Goal: Information Seeking & Learning: Learn about a topic

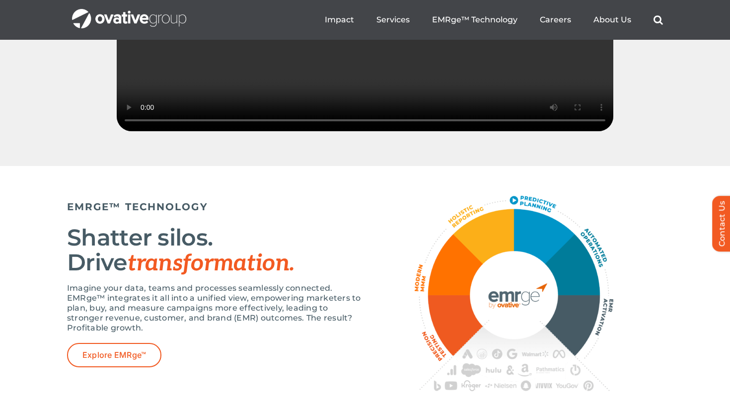
scroll to position [1603, 0]
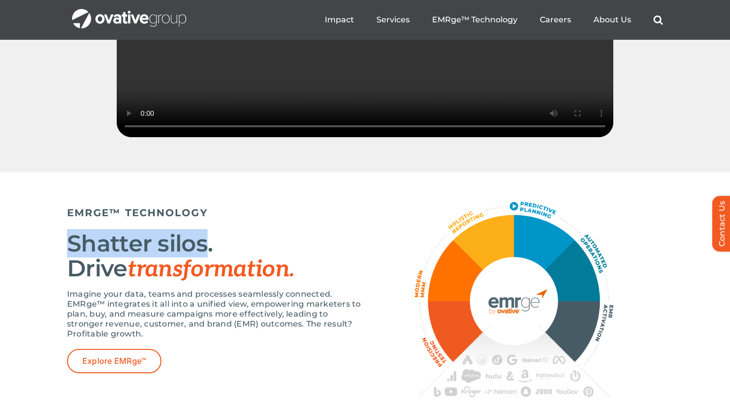
drag, startPoint x: 206, startPoint y: 274, endPoint x: 73, endPoint y: 274, distance: 133.6
click at [73, 274] on h2 "Shatter silos. Drive transformation." at bounding box center [216, 256] width 298 height 51
copy h2 "Shatter silos"
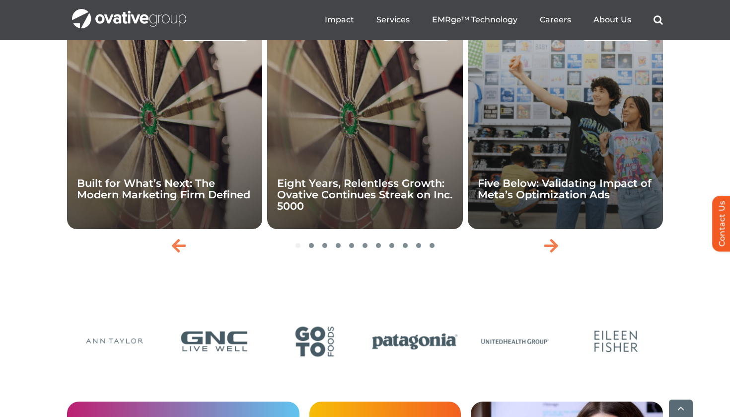
scroll to position [2178, 0]
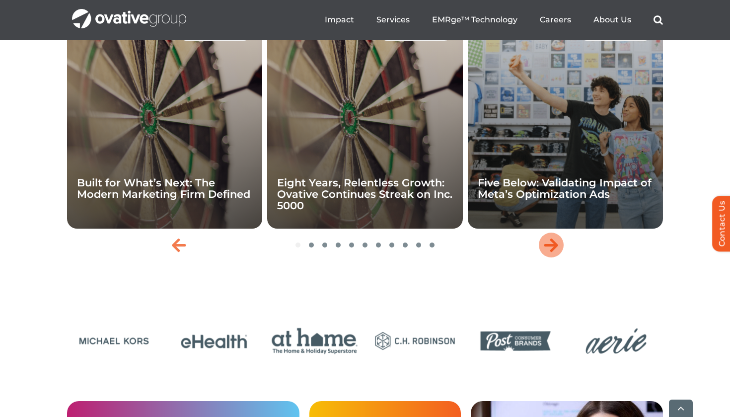
click at [556, 253] on icon "Next slide" at bounding box center [551, 245] width 14 height 16
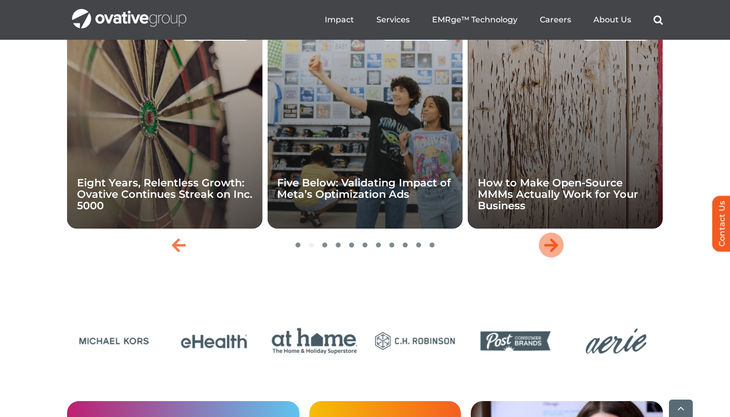
click at [557, 253] on icon "Next slide" at bounding box center [551, 245] width 14 height 16
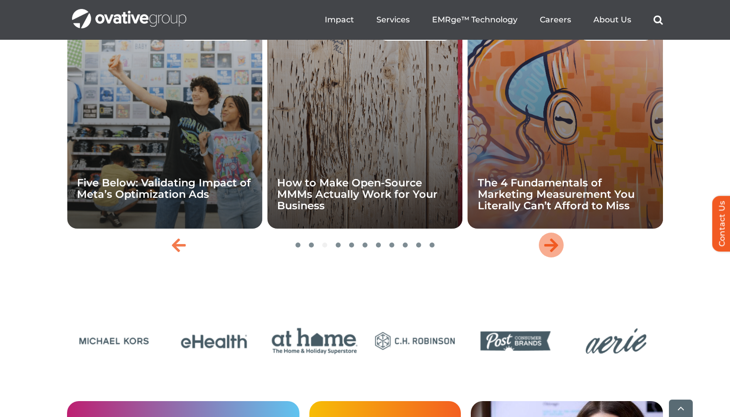
click at [557, 253] on icon "Next slide" at bounding box center [551, 245] width 14 height 16
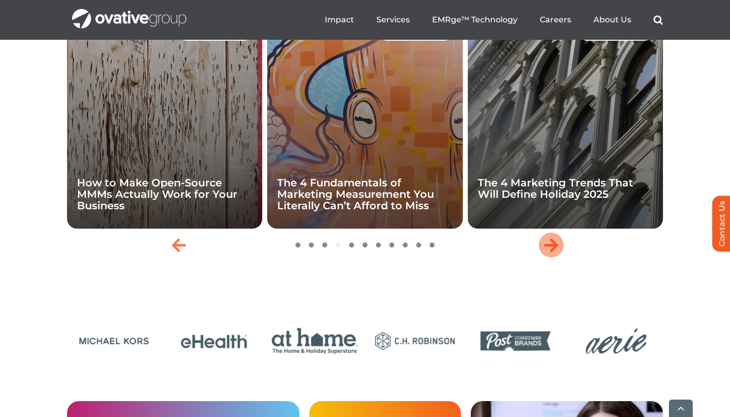
click at [557, 253] on icon "Next slide" at bounding box center [551, 245] width 14 height 16
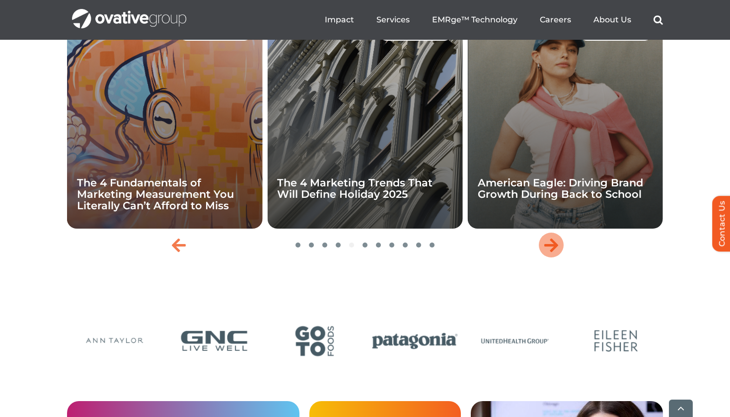
click at [557, 253] on icon "Next slide" at bounding box center [551, 245] width 14 height 16
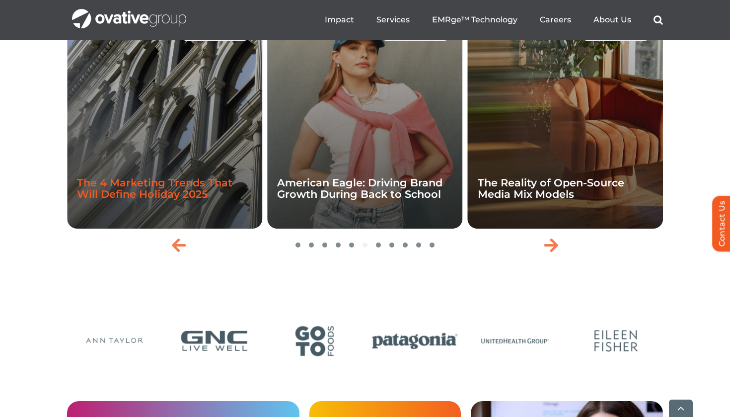
click at [197, 200] on link "The 4 Marketing Trends That Will Define Holiday 2025" at bounding box center [154, 188] width 155 height 24
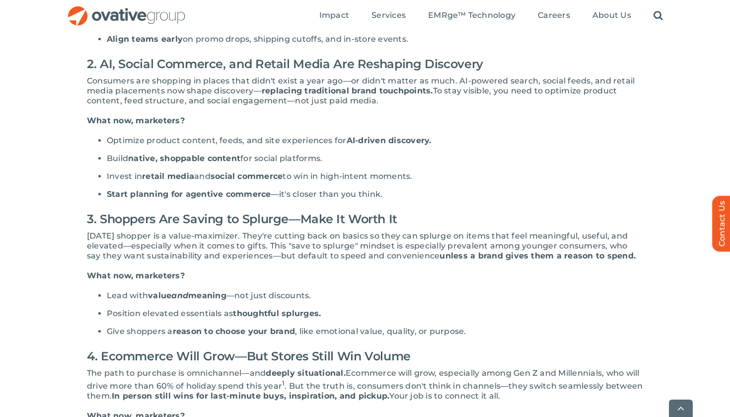
scroll to position [415, 0]
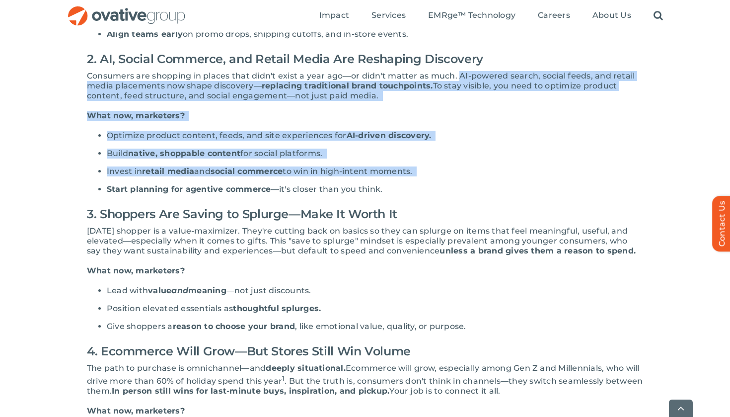
drag, startPoint x: 458, startPoint y: 85, endPoint x: 445, endPoint y: 188, distance: 104.1
click at [445, 188] on div "The 2025 holiday season is closer than it feels—and if last year taught us anyt…" at bounding box center [365, 221] width 556 height 722
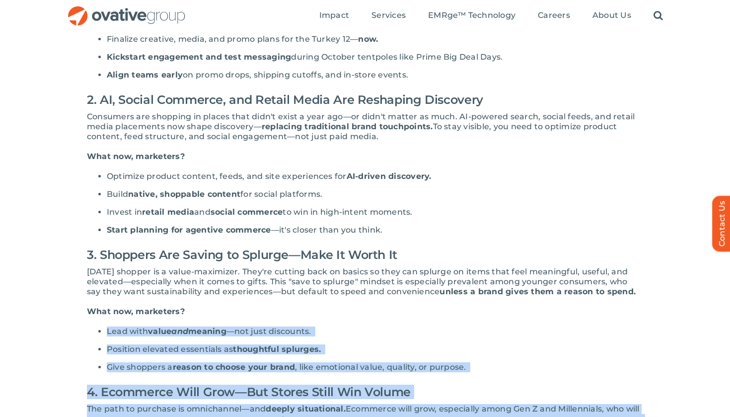
scroll to position [368, 0]
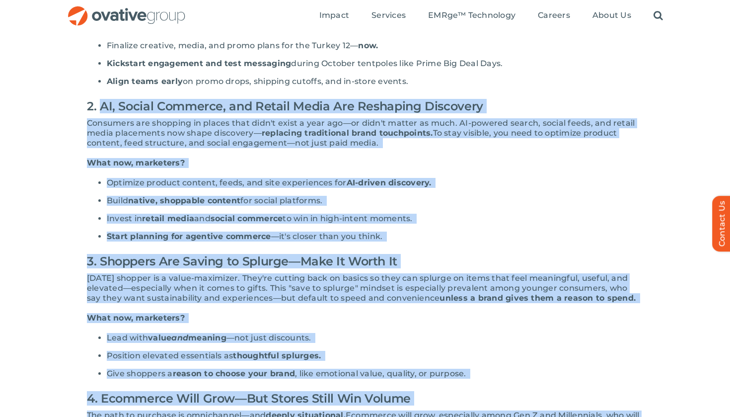
drag, startPoint x: 548, startPoint y: 335, endPoint x: 102, endPoint y: 111, distance: 499.2
click at [102, 111] on div "The 2025 holiday season is closer than it feels—and if last year taught us anyt…" at bounding box center [365, 269] width 556 height 722
copy div "AI, Social Commerce, and Retail Media Are Reshaping Discovery Consumers are sho…"
